Goal: Transaction & Acquisition: Purchase product/service

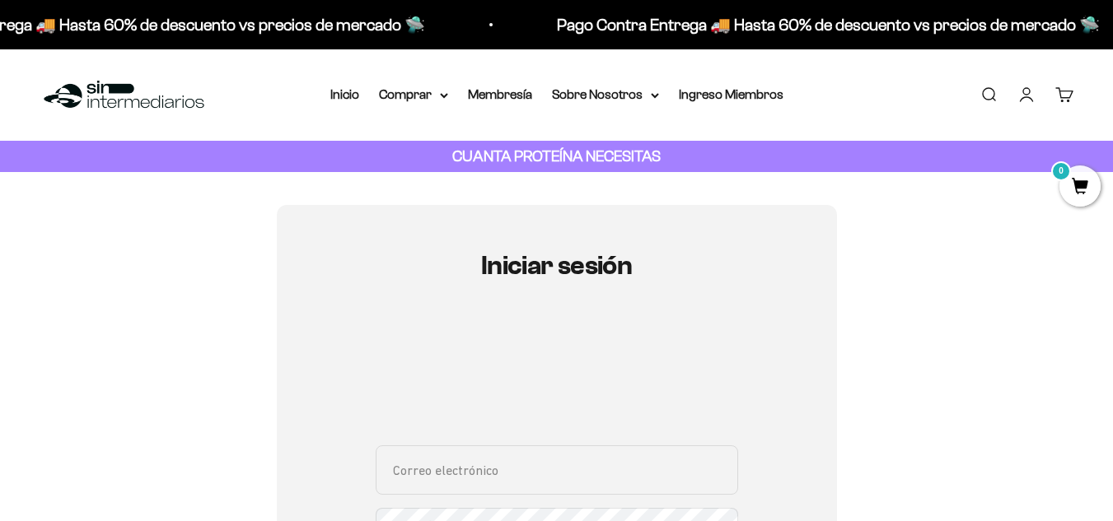
type input "[EMAIL_ADDRESS][DOMAIN_NAME]"
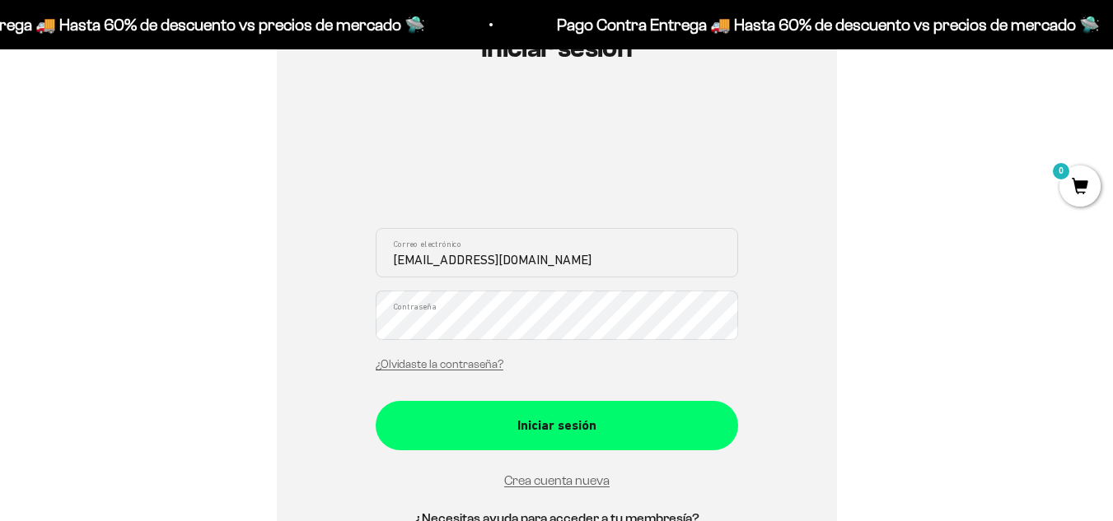
scroll to position [227, 0]
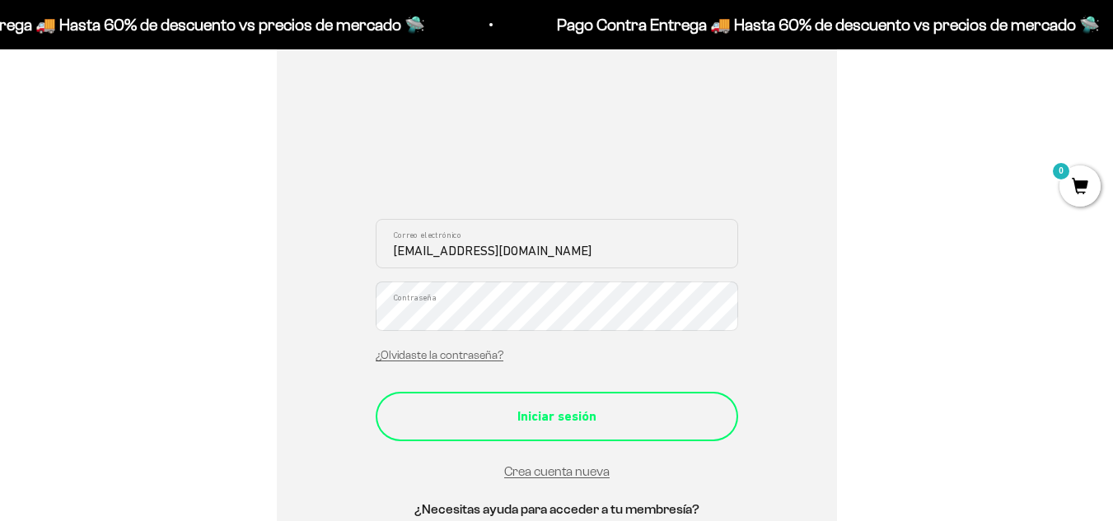
click at [532, 415] on div "Iniciar sesión" at bounding box center [557, 416] width 297 height 21
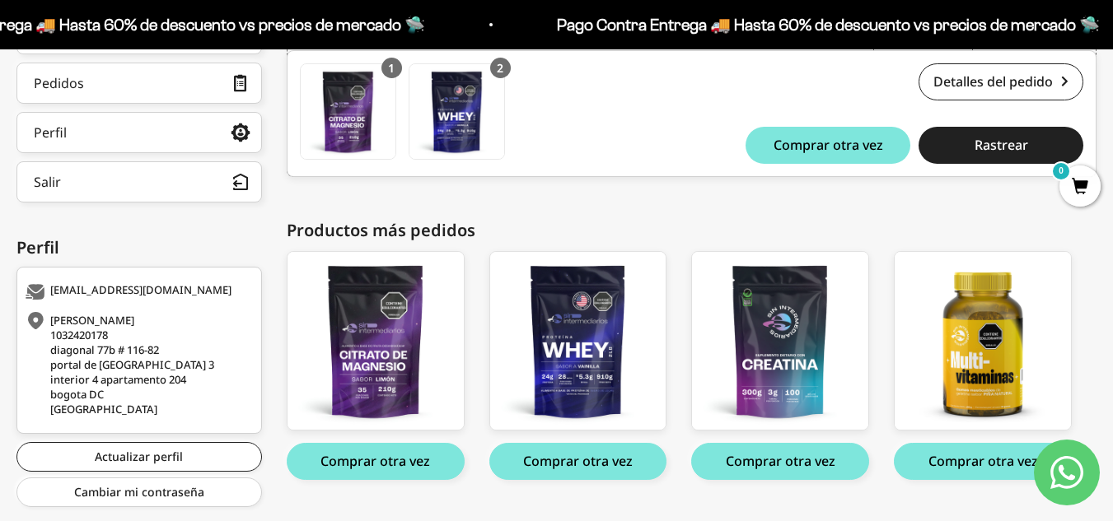
scroll to position [349, 0]
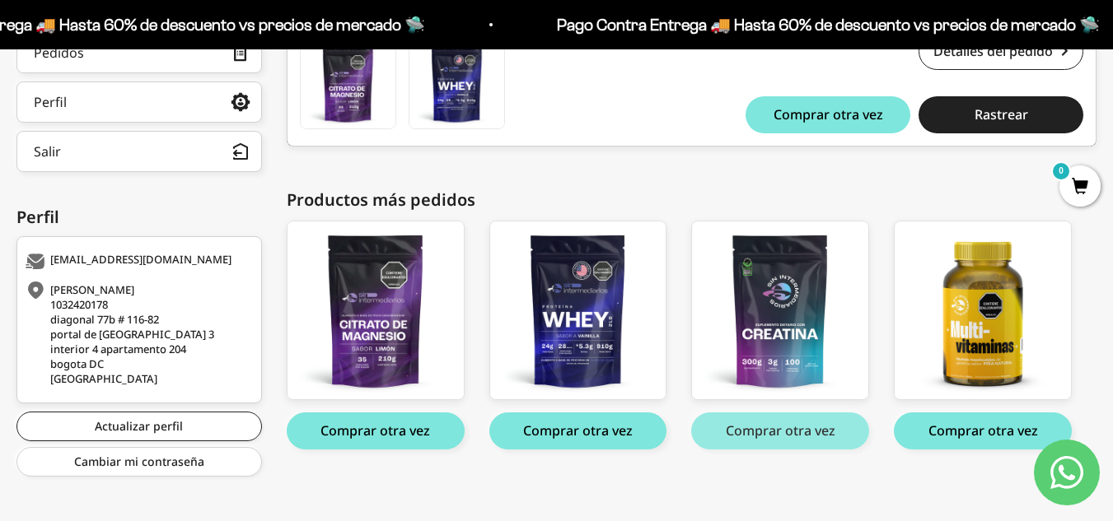
click at [787, 433] on button "Comprar otra vez" at bounding box center [780, 431] width 178 height 37
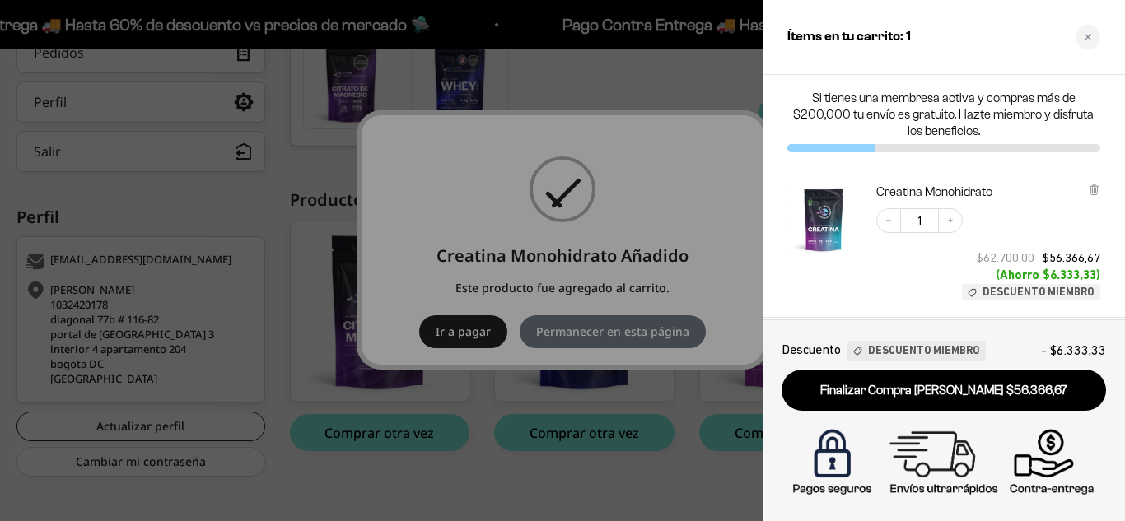
click at [587, 500] on div at bounding box center [562, 260] width 1125 height 521
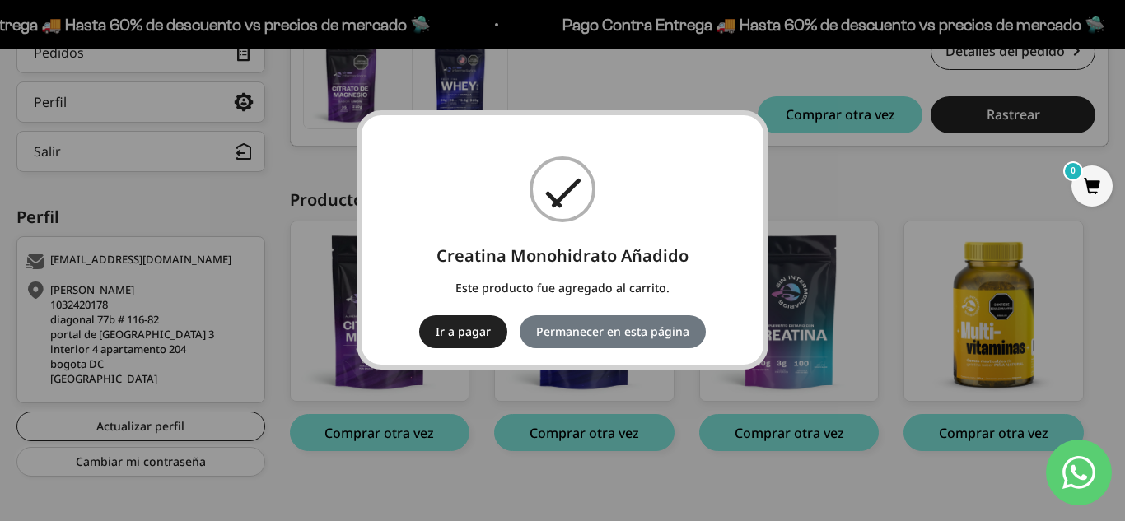
click at [601, 443] on div "× Creatina Monohidrato Añadido Este producto fue agregado al carrito. Ir a paga…" at bounding box center [562, 260] width 1125 height 521
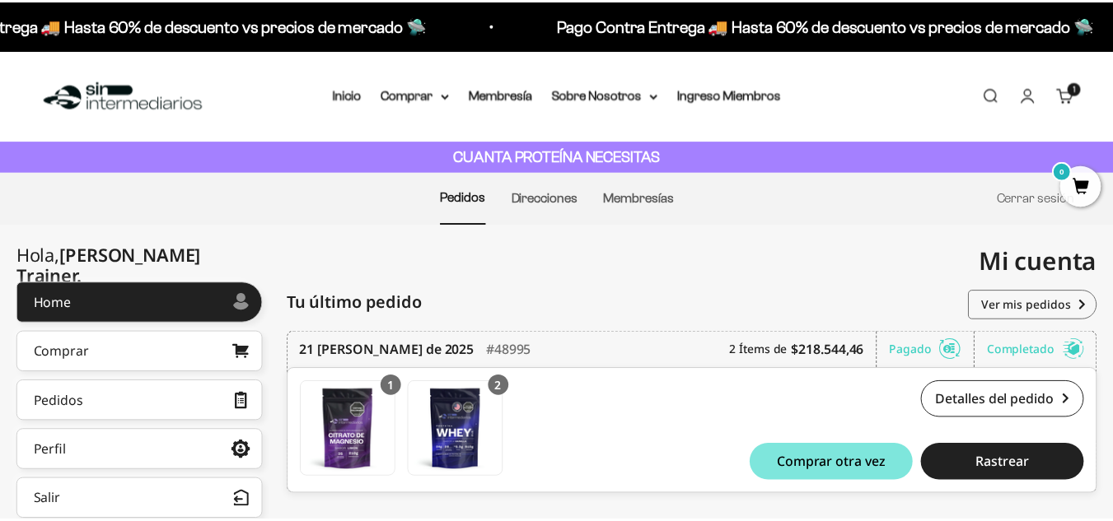
scroll to position [349, 0]
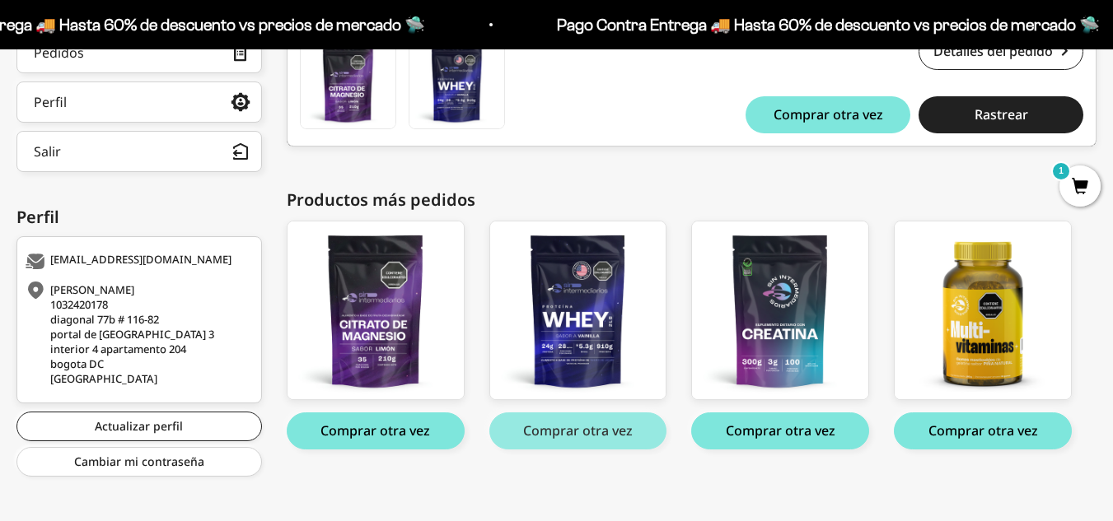
click at [572, 426] on button "Comprar otra vez" at bounding box center [578, 431] width 178 height 37
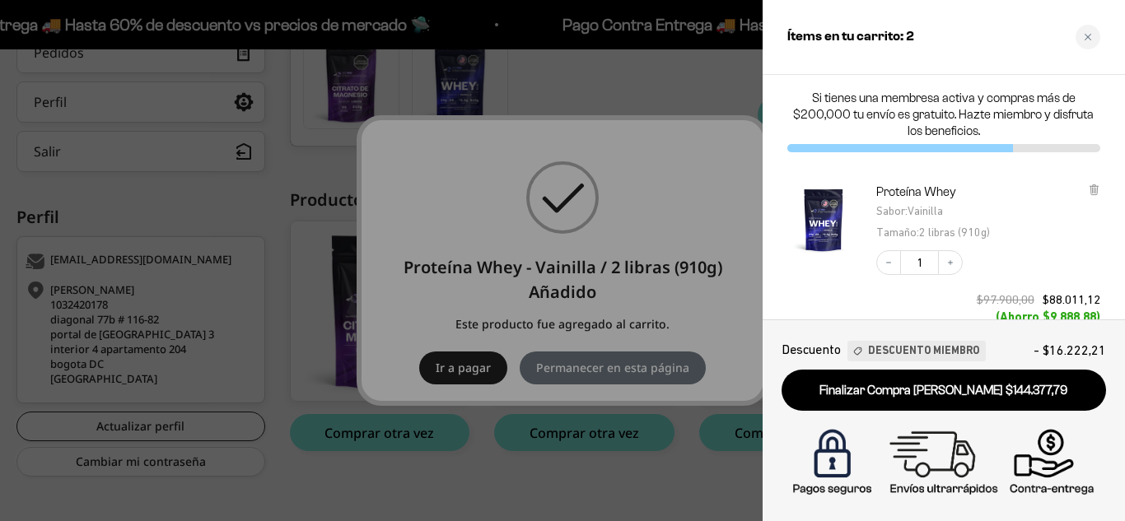
click at [588, 77] on div at bounding box center [562, 260] width 1125 height 521
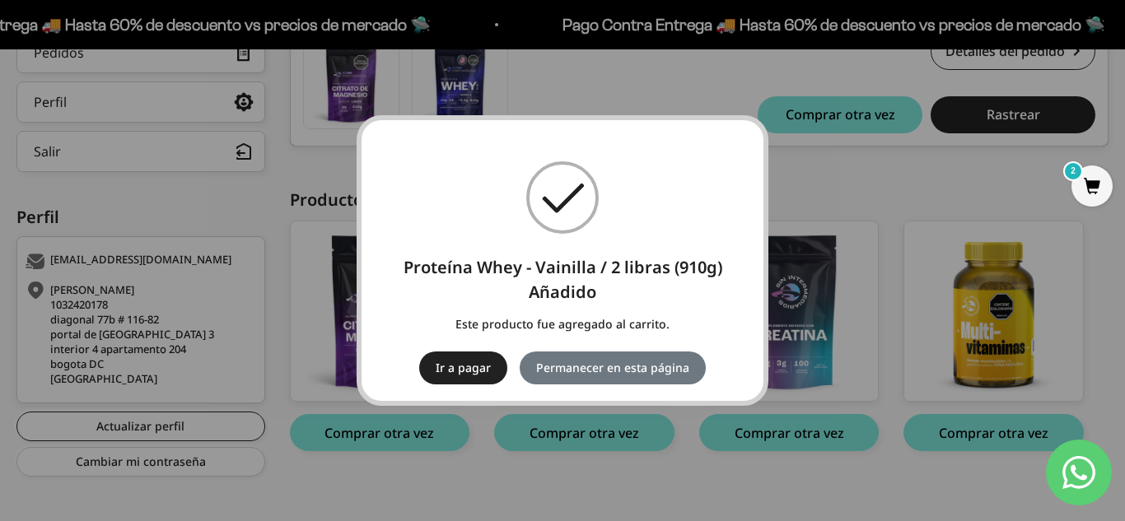
click at [872, 193] on div "× Proteína Whey - Vainilla / 2 libras (910g) Añadido Este producto fue agregado…" at bounding box center [562, 260] width 1125 height 521
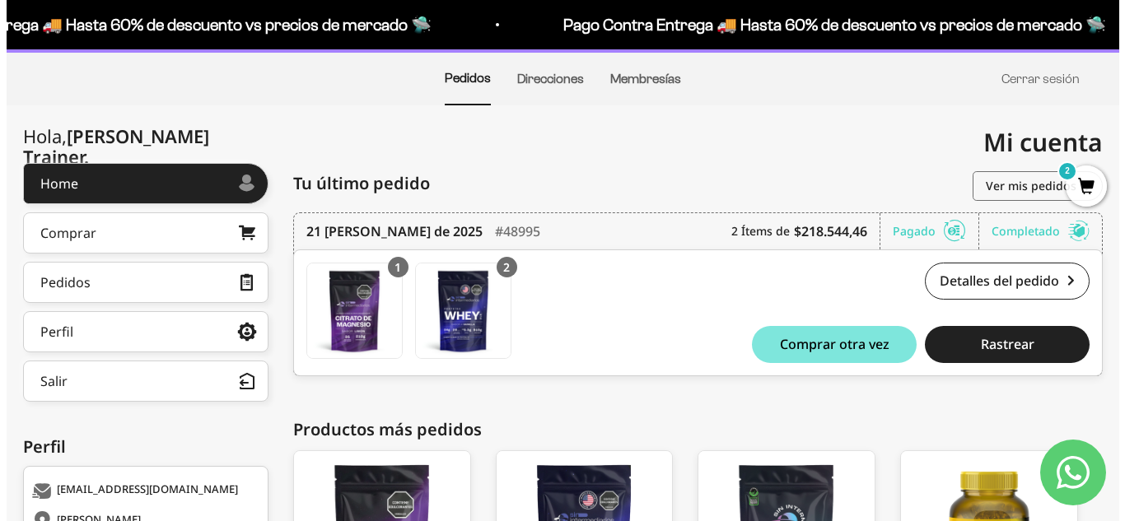
scroll to position [120, 0]
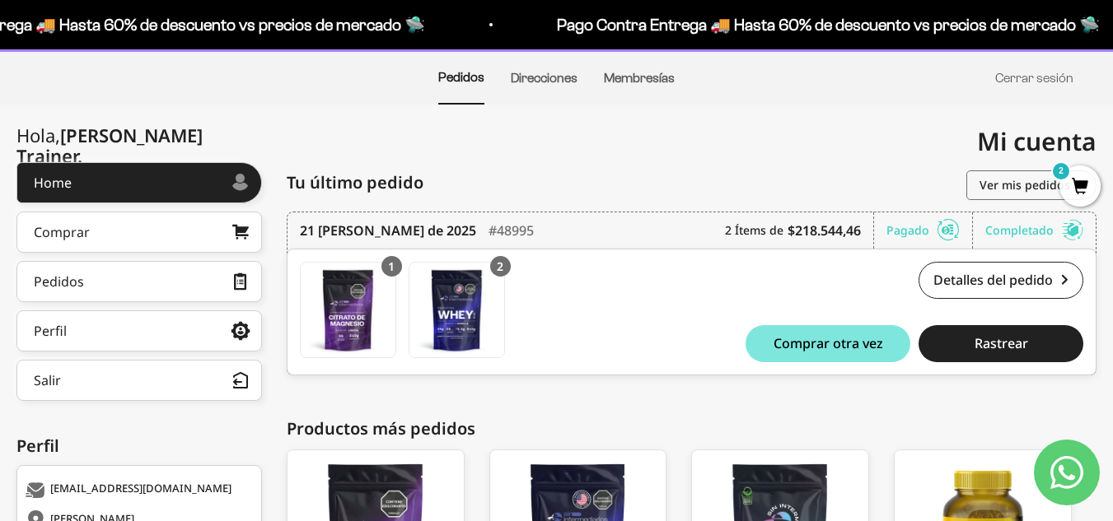
click at [1076, 188] on span "2" at bounding box center [1079, 186] width 41 height 41
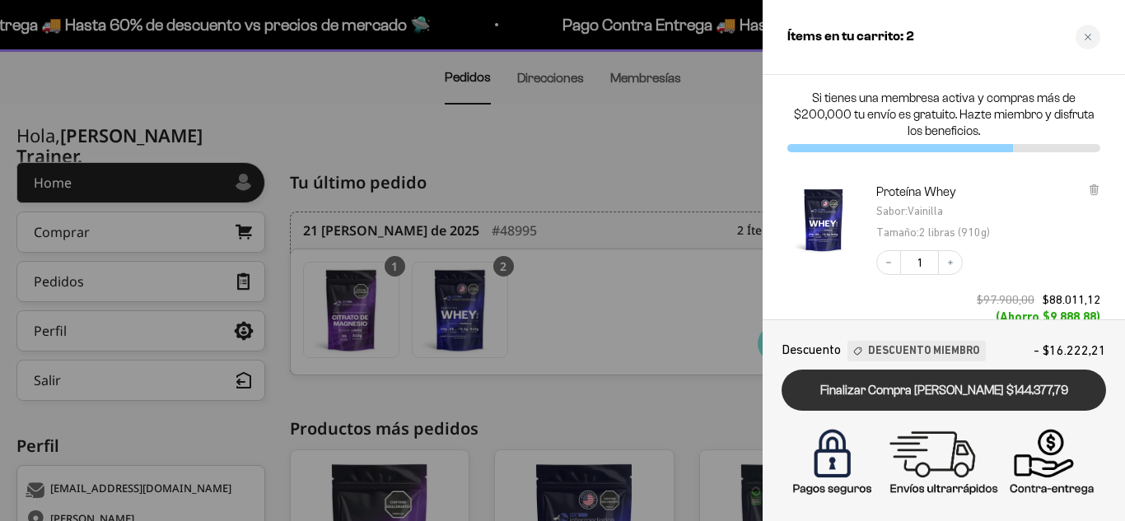
click at [897, 387] on link "Finalizar Compra [PERSON_NAME] $144.377,79" at bounding box center [944, 391] width 325 height 42
